Goal: Transaction & Acquisition: Purchase product/service

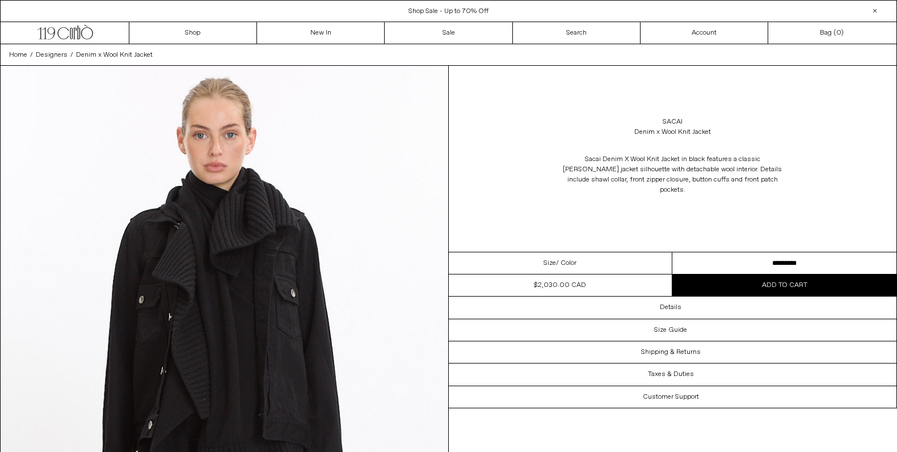
click at [690, 130] on div "Denim x Wool Knit Jacket" at bounding box center [672, 132] width 77 height 10
copy div "Denim x Wool Knit Jacket"
